Goal: Task Accomplishment & Management: Use online tool/utility

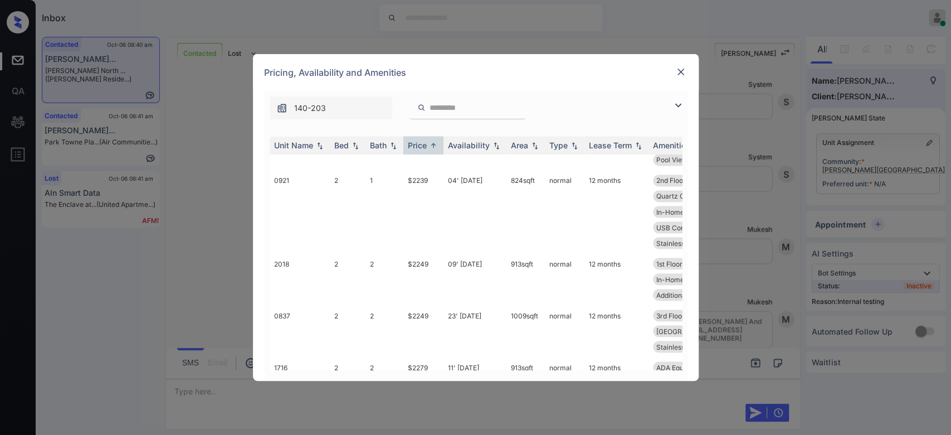
scroll to position [1359, 0]
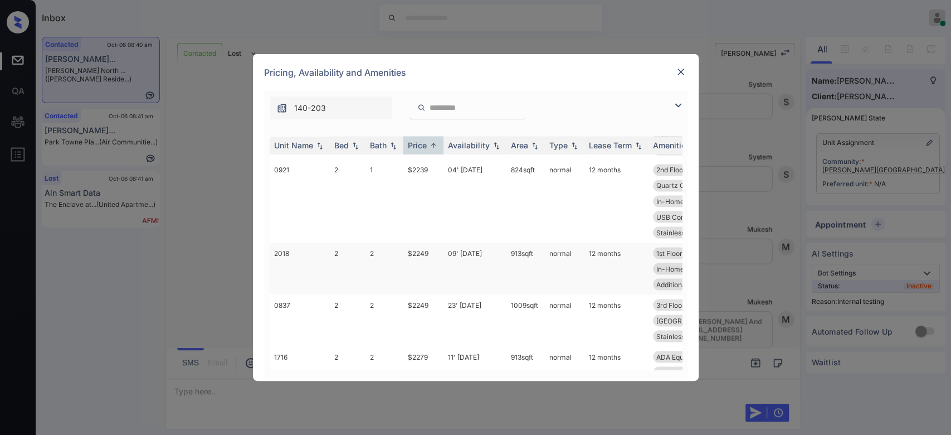
click at [421, 242] on td "$2249" at bounding box center [423, 268] width 40 height 52
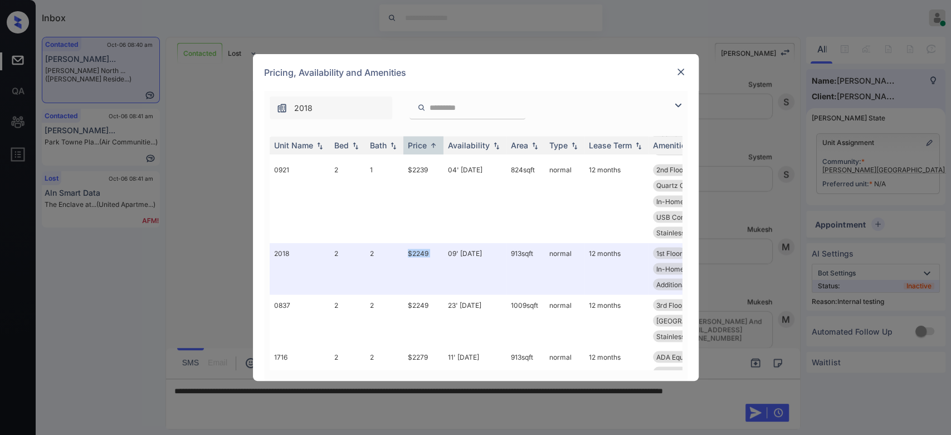
click at [679, 71] on img at bounding box center [680, 71] width 11 height 11
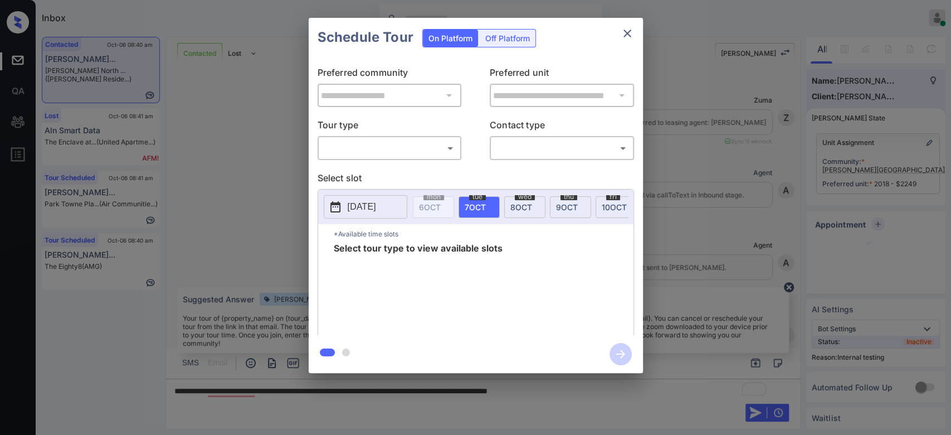
scroll to position [1800, 0]
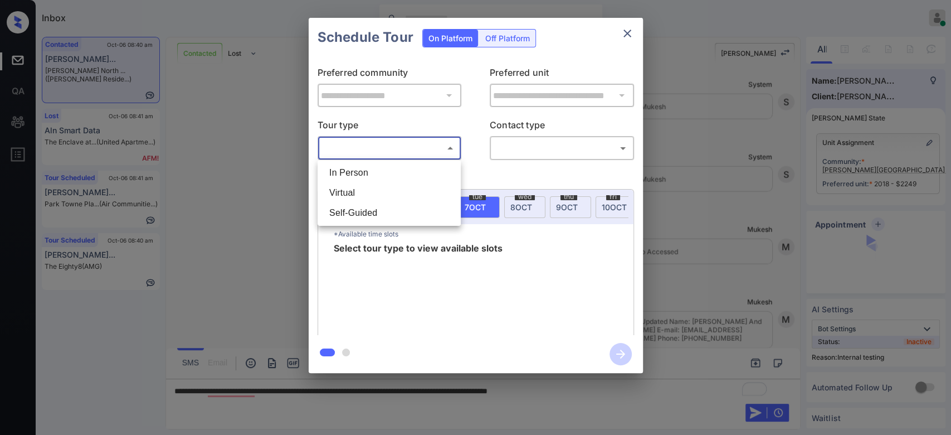
click at [389, 145] on body "Inbox Mukesh Online Set yourself offline Set yourself on break Profile Switch t…" at bounding box center [475, 217] width 951 height 435
click at [373, 175] on li "In Person" at bounding box center [389, 173] width 138 height 20
type input "********"
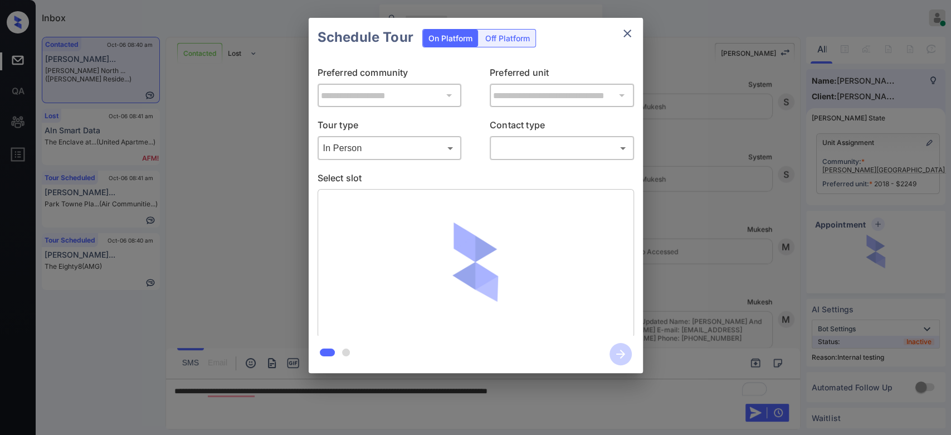
click at [553, 56] on div "Schedule Tour On Platform Off Platform" at bounding box center [476, 37] width 334 height 39
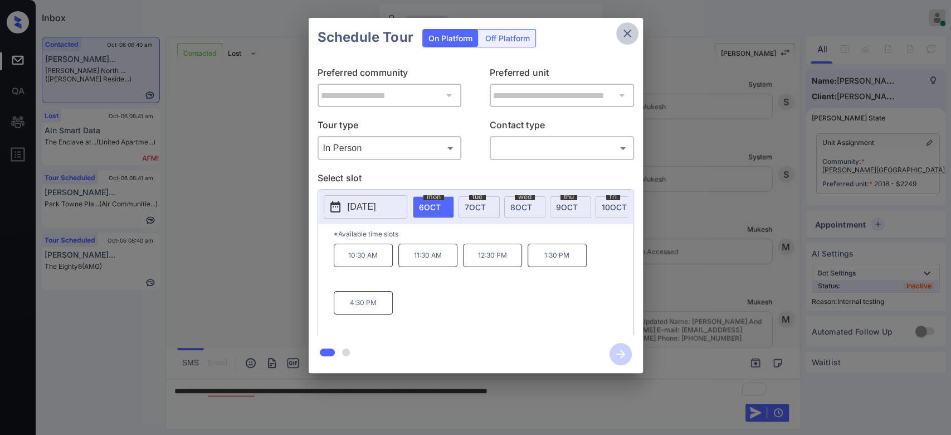
click at [626, 33] on icon "close" at bounding box center [627, 34] width 8 height 8
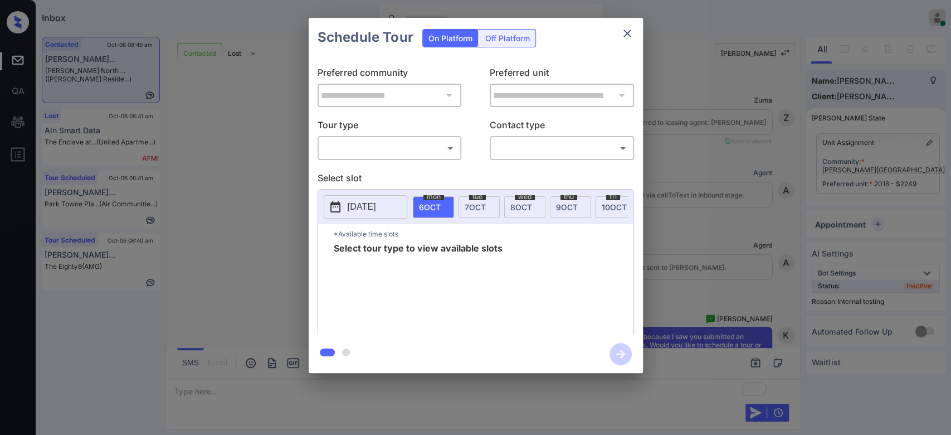
scroll to position [1800, 0]
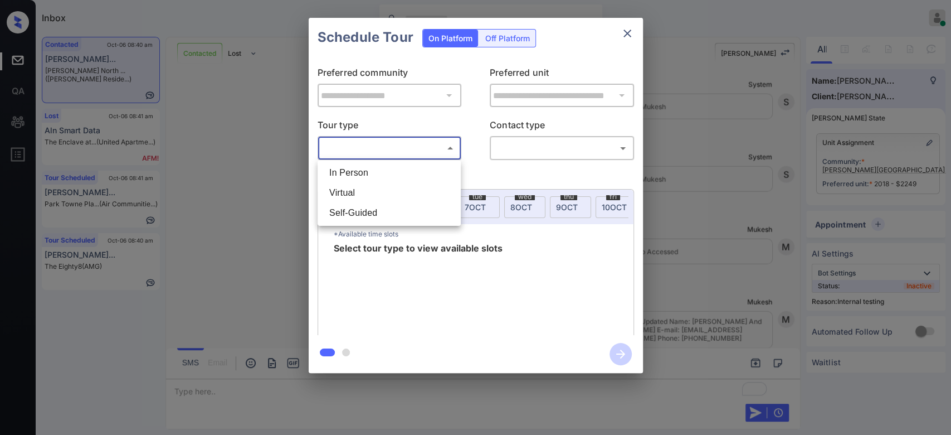
click at [393, 144] on body "Inbox Mukesh Online Set yourself offline Set yourself on break Profile Switch t…" at bounding box center [475, 217] width 951 height 435
click at [349, 175] on li "In Person" at bounding box center [389, 173] width 138 height 20
type input "********"
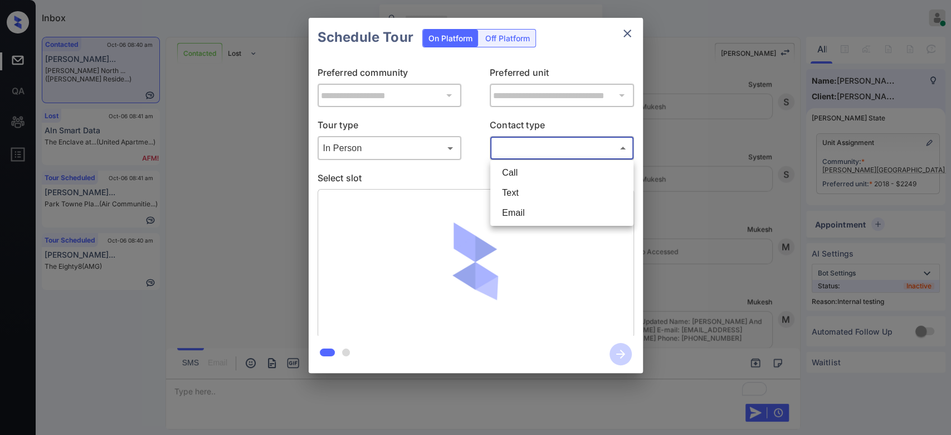
click at [524, 145] on body "Inbox Mukesh Online Set yourself offline Set yourself on break Profile Switch t…" at bounding box center [475, 217] width 951 height 435
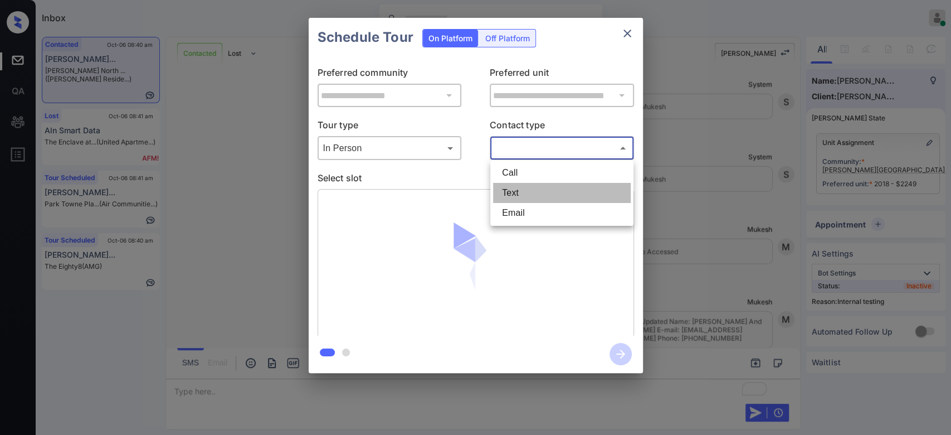
click at [511, 198] on li "Text" at bounding box center [562, 193] width 138 height 20
type input "****"
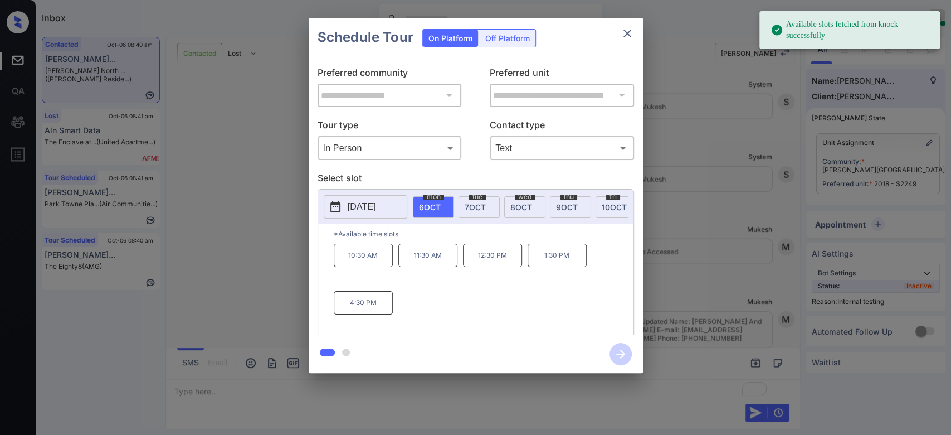
click at [567, 55] on div "Schedule Tour On Platform Off Platform" at bounding box center [476, 37] width 334 height 39
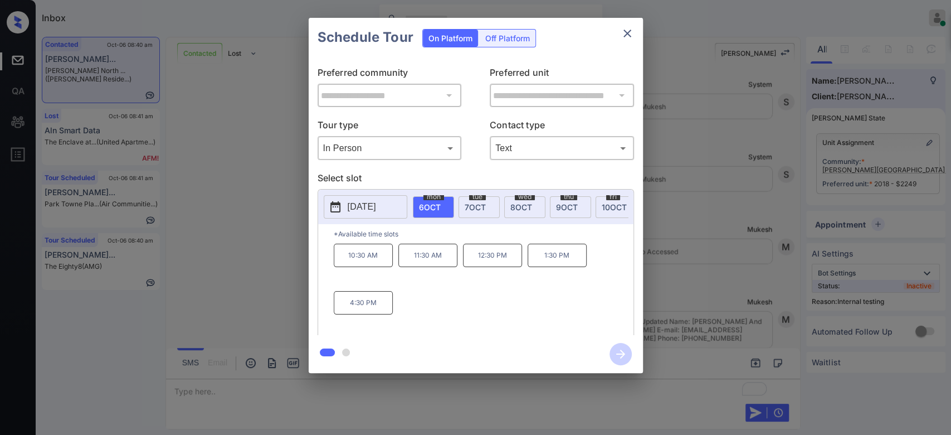
click at [422, 259] on p "11:30 AM" at bounding box center [427, 254] width 59 height 23
click at [620, 343] on icon "button" at bounding box center [621, 354] width 22 height 22
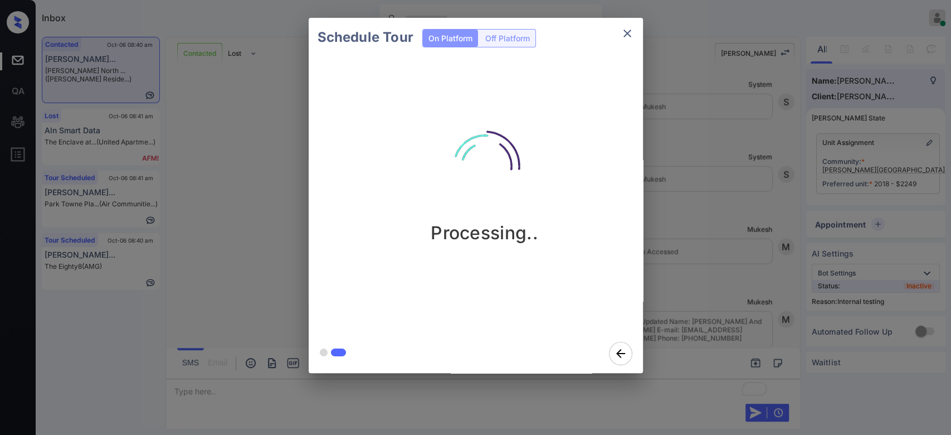
click at [712, 96] on div "Schedule Tour On Platform Off Platform Processing.." at bounding box center [475, 195] width 951 height 391
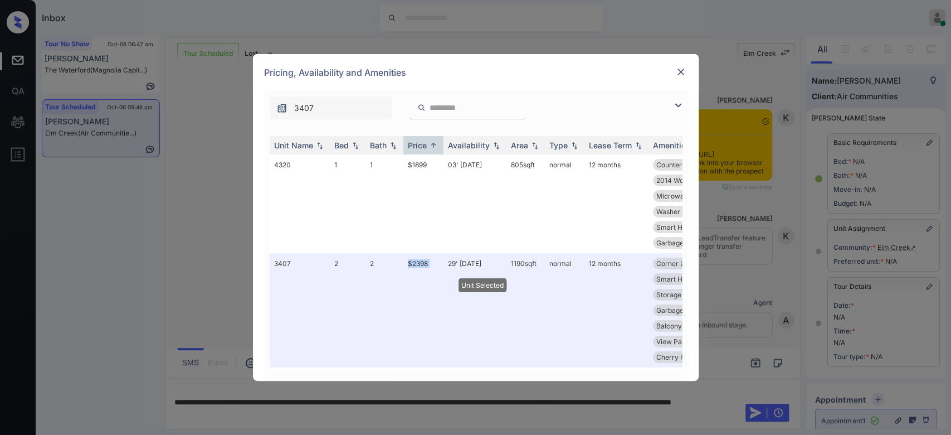
scroll to position [2, 4]
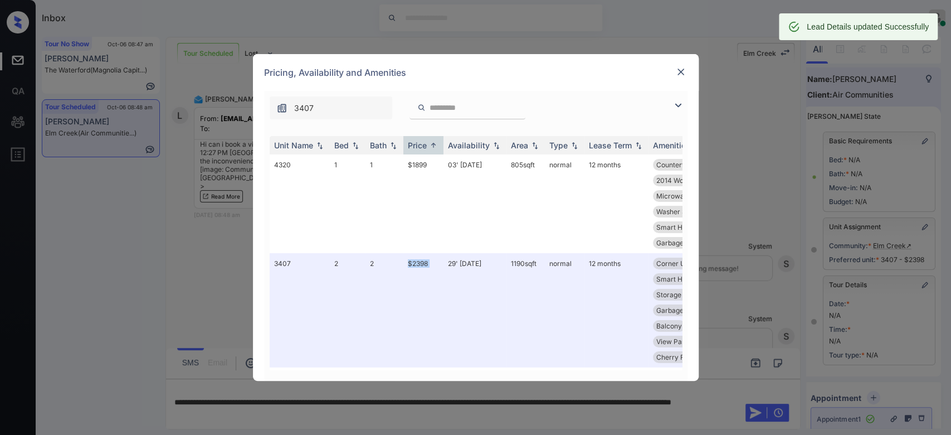
click at [679, 73] on img at bounding box center [680, 71] width 11 height 11
